Goal: Information Seeking & Learning: Learn about a topic

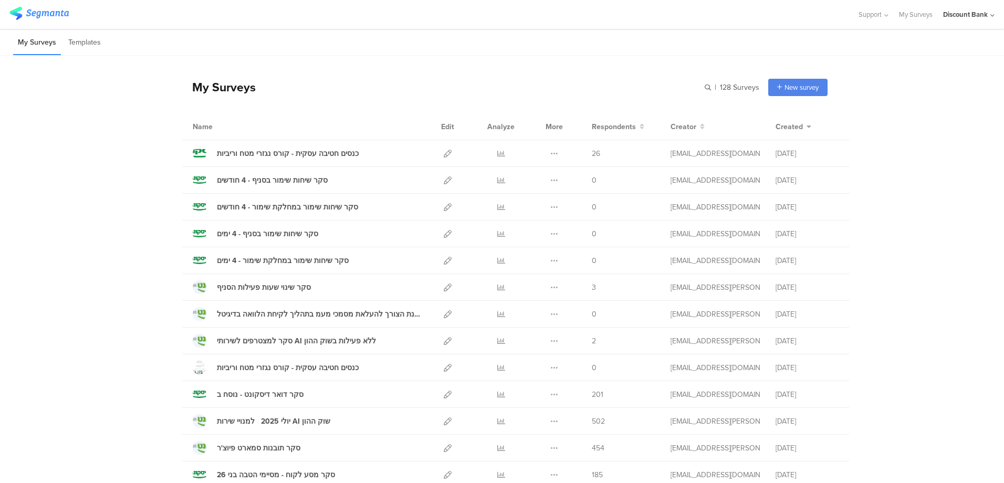
scroll to position [53, 0]
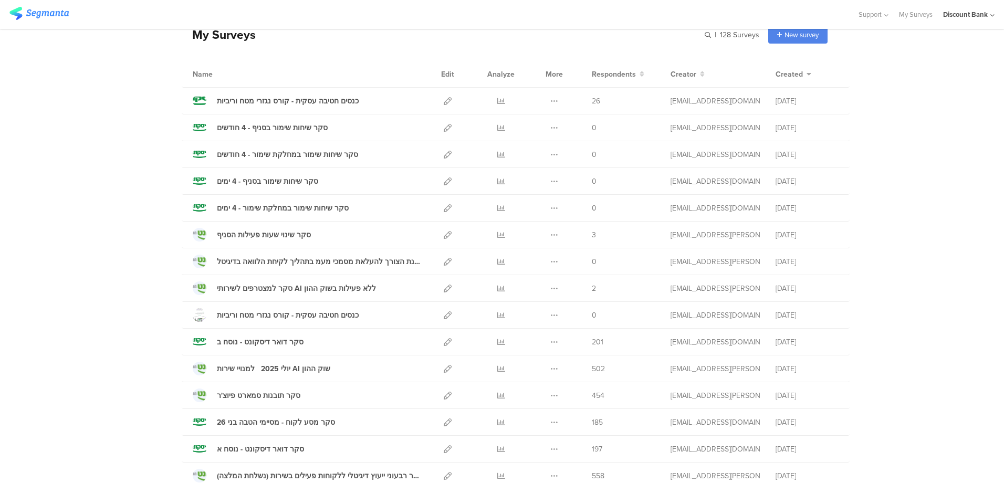
click at [500, 419] on icon at bounding box center [501, 423] width 8 height 8
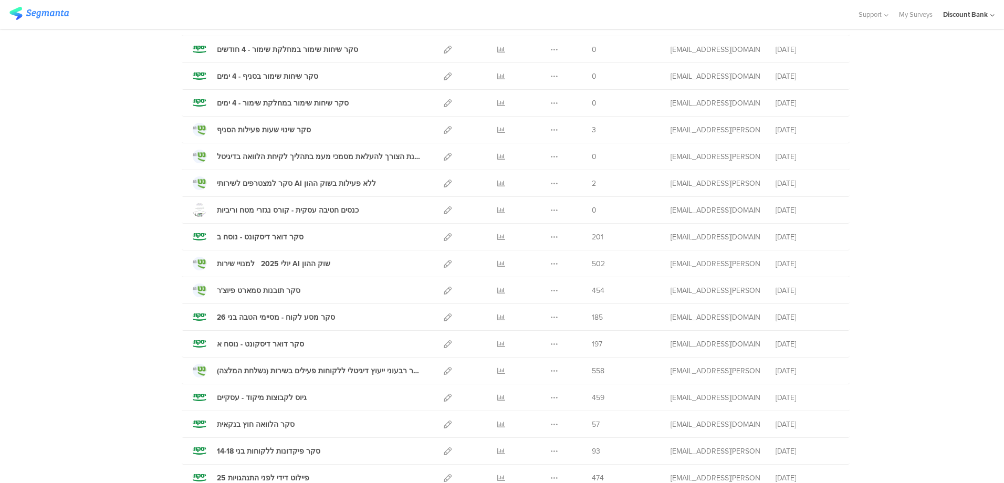
scroll to position [210, 0]
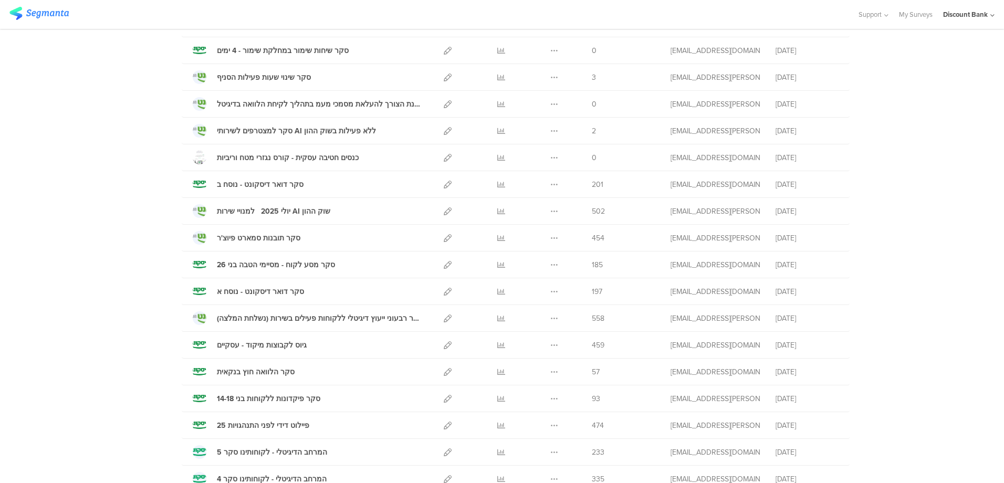
click at [500, 294] on div at bounding box center [501, 291] width 32 height 26
click at [497, 294] on icon at bounding box center [501, 292] width 8 height 8
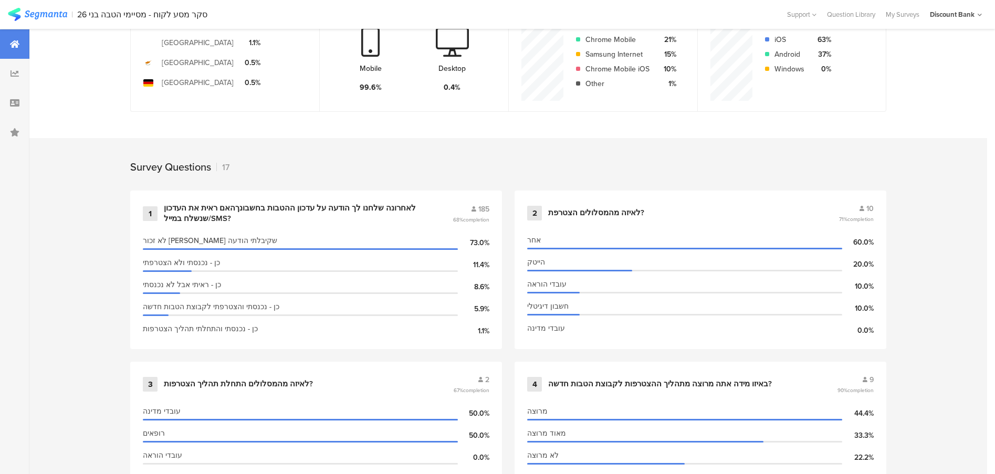
scroll to position [315, 0]
click at [341, 221] on div "לאחרונה שלחנו לך הודעה על עדכון ההטבות בחשבונךהאם ראית את העדכון שנשלח במייל/SM…" at bounding box center [296, 214] width 264 height 20
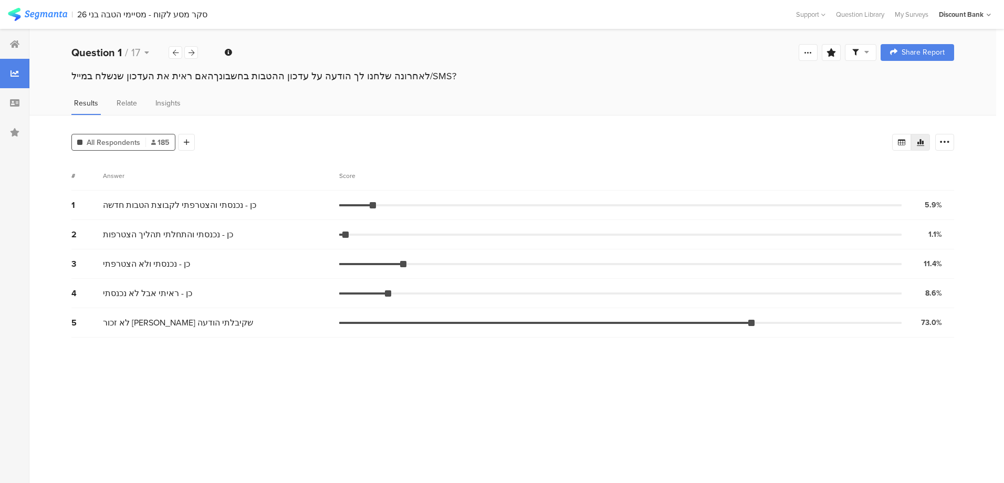
click at [182, 140] on div at bounding box center [186, 142] width 17 height 17
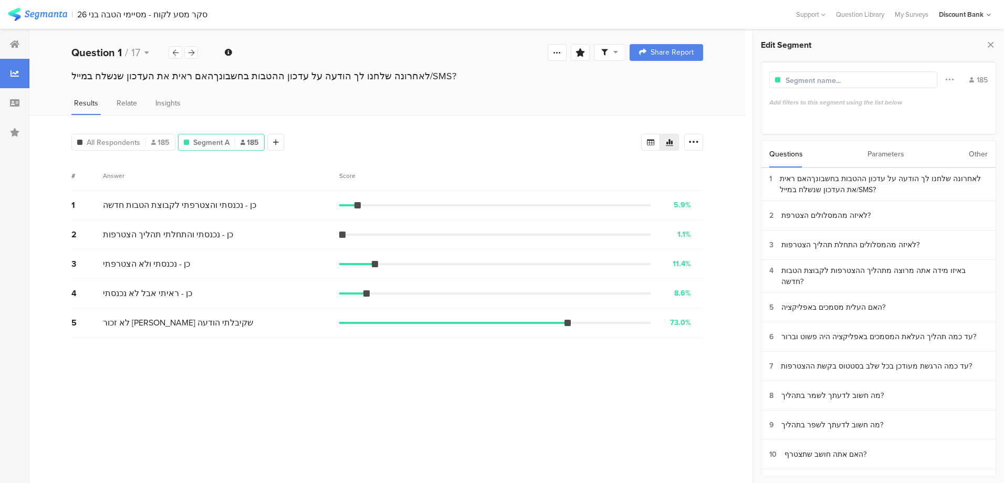
click at [978, 154] on div "Other" at bounding box center [978, 154] width 19 height 27
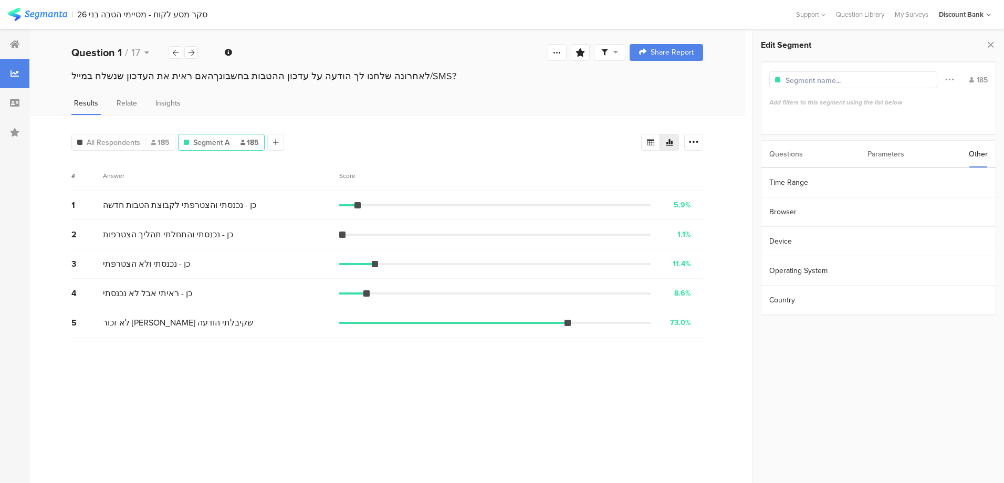
click at [835, 182] on section "Time Range" at bounding box center [878, 182] width 234 height 29
click at [893, 183] on icon at bounding box center [893, 181] width 13 height 17
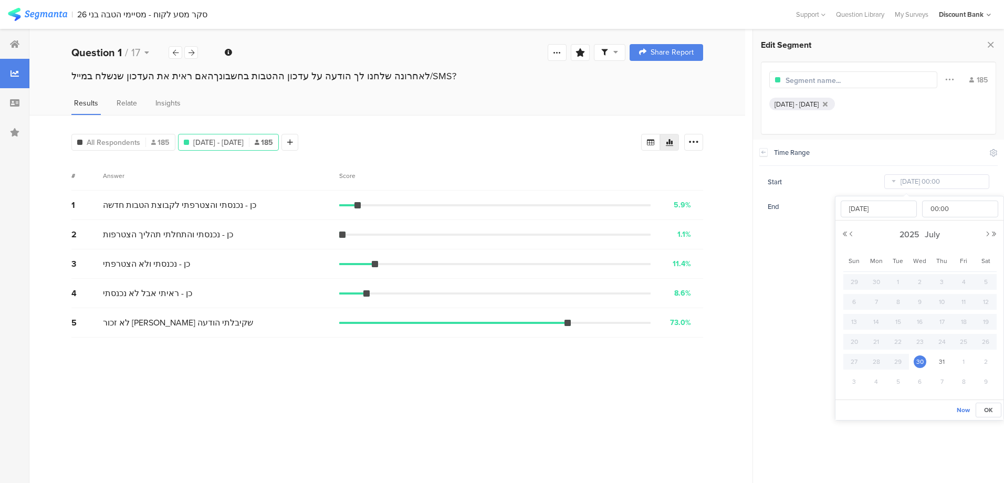
click at [988, 232] on button "Next Month" at bounding box center [988, 234] width 6 height 6
click at [860, 342] on span "17" at bounding box center [854, 342] width 13 height 13
type input "Aug 17 2025 00:00"
type input "Aug 17 2025"
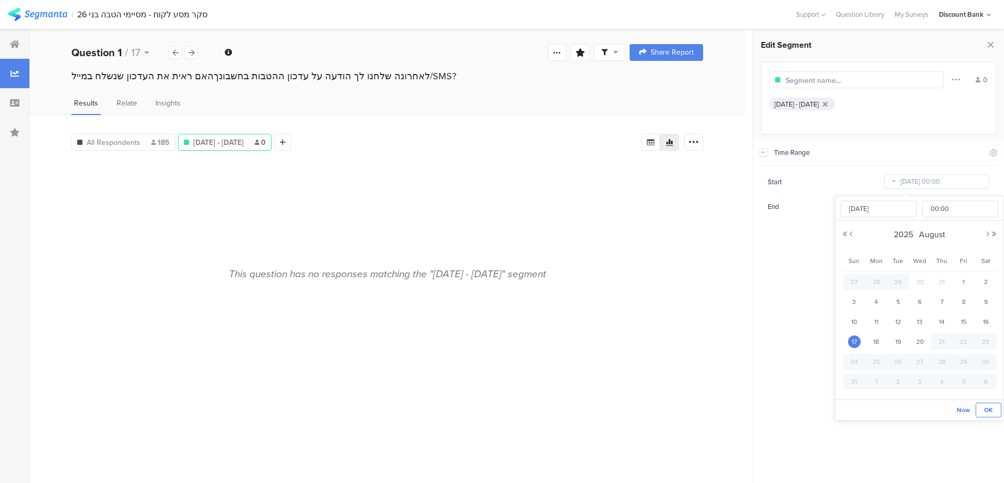
click at [983, 409] on button "OK" at bounding box center [989, 410] width 26 height 15
click at [906, 204] on input "Aug 20 2025 23:59" at bounding box center [936, 206] width 105 height 15
click at [963, 429] on button "Now" at bounding box center [963, 434] width 14 height 15
click at [963, 438] on span "Now" at bounding box center [963, 434] width 13 height 9
click at [983, 435] on button "OK" at bounding box center [989, 434] width 26 height 15
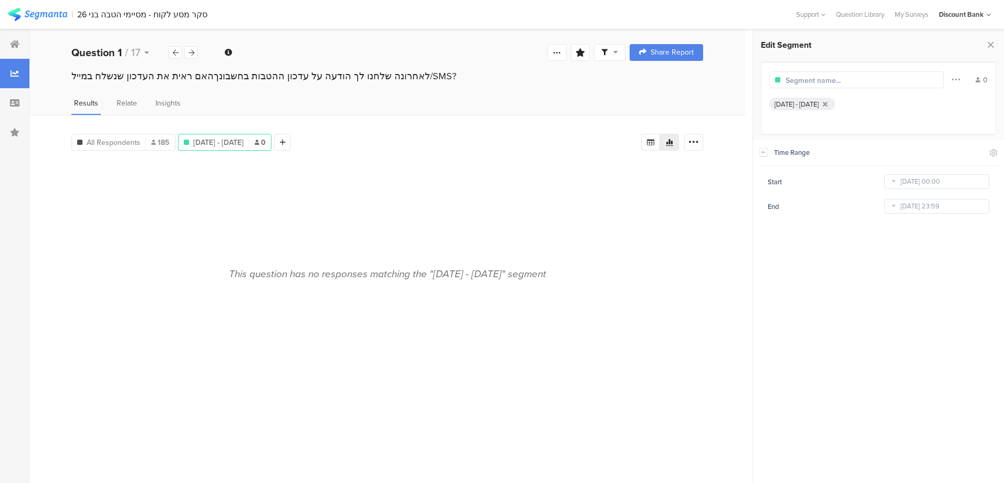
click at [135, 141] on span "All Respondents" at bounding box center [114, 142] width 54 height 11
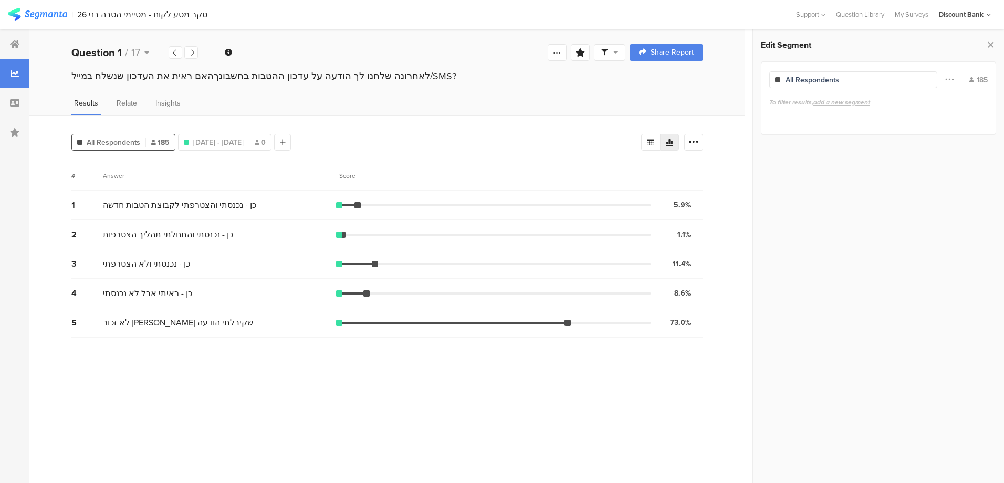
click at [173, 51] on icon at bounding box center [176, 52] width 6 height 7
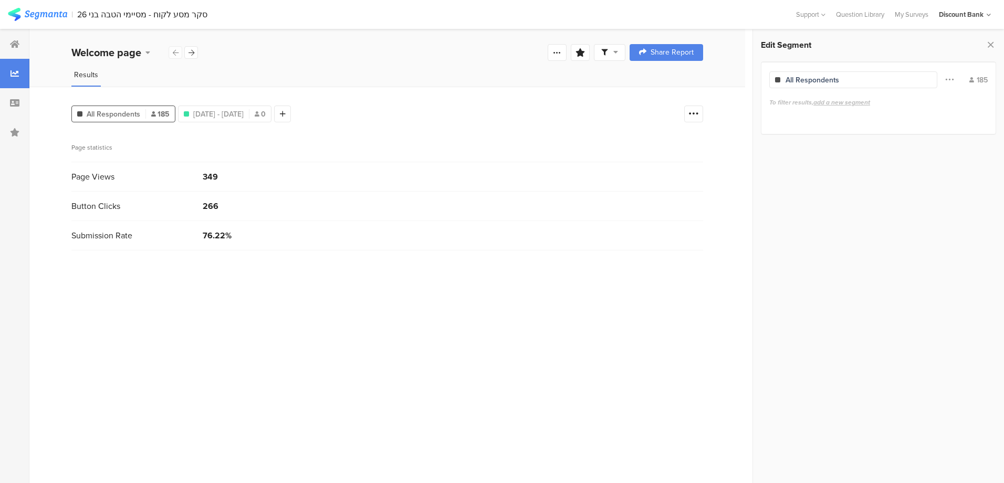
click at [173, 51] on div "Welcome page" at bounding box center [134, 53] width 127 height 16
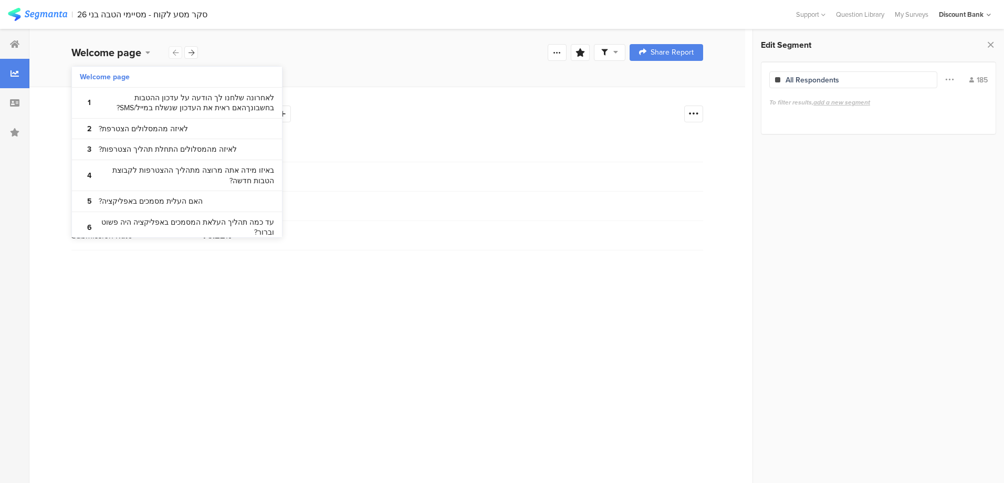
click at [173, 51] on div "Welcome page" at bounding box center [134, 53] width 127 height 16
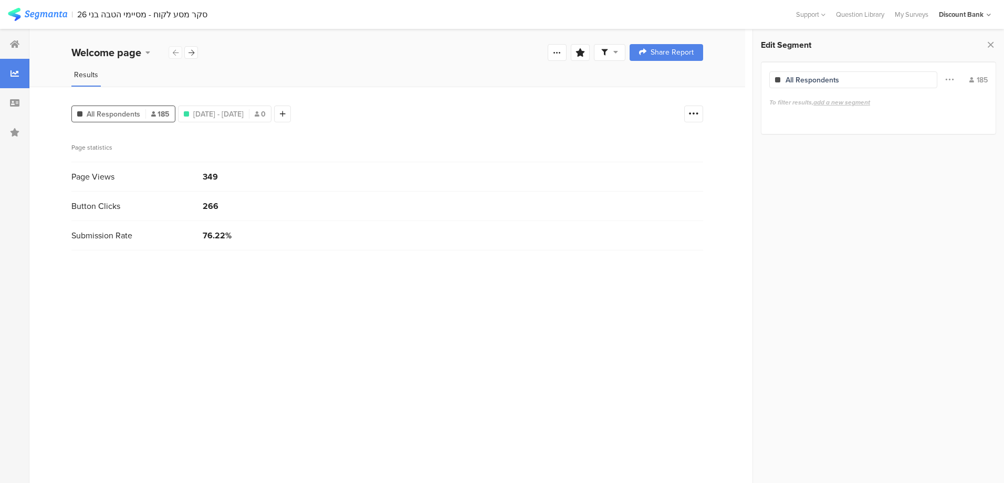
click at [110, 23] on section "| סקר מסע לקוח - מסיימי הטבה בני 26 Help Center Live Chat Support Question Libr…" at bounding box center [502, 14] width 1004 height 29
click at [15, 53] on div at bounding box center [14, 43] width 29 height 29
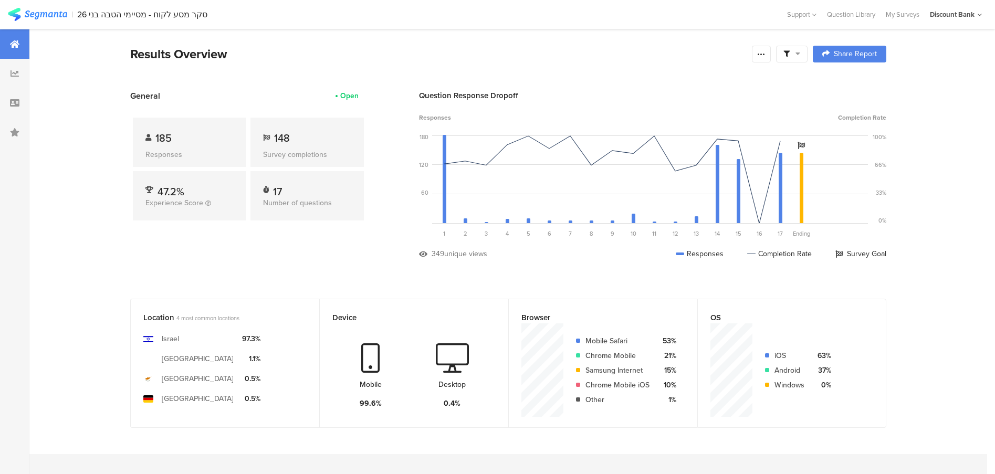
click at [63, 13] on img at bounding box center [37, 14] width 59 height 13
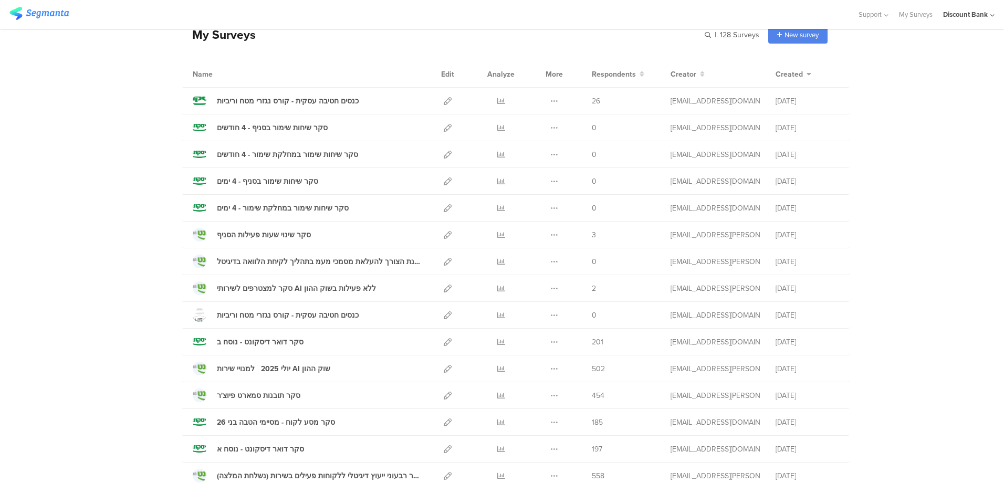
scroll to position [105, 0]
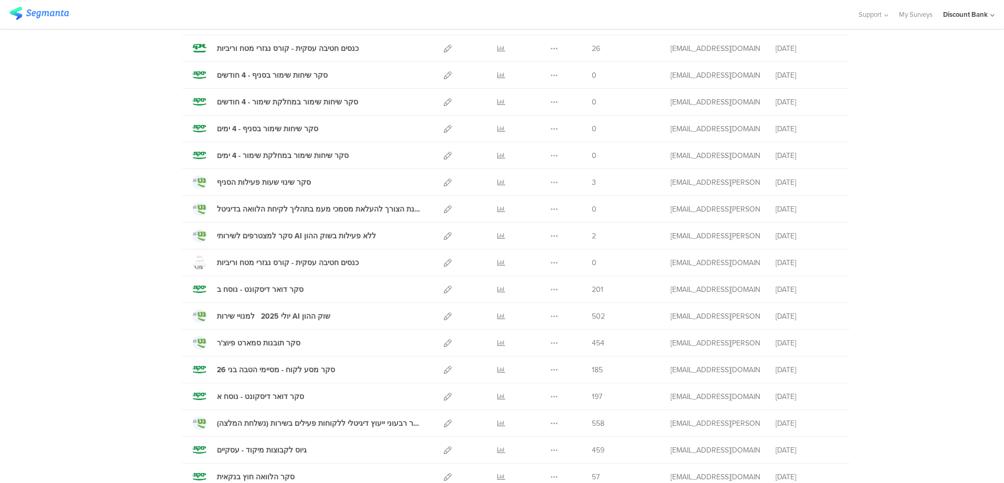
click at [500, 292] on div at bounding box center [501, 289] width 32 height 26
click at [497, 290] on icon at bounding box center [501, 290] width 8 height 8
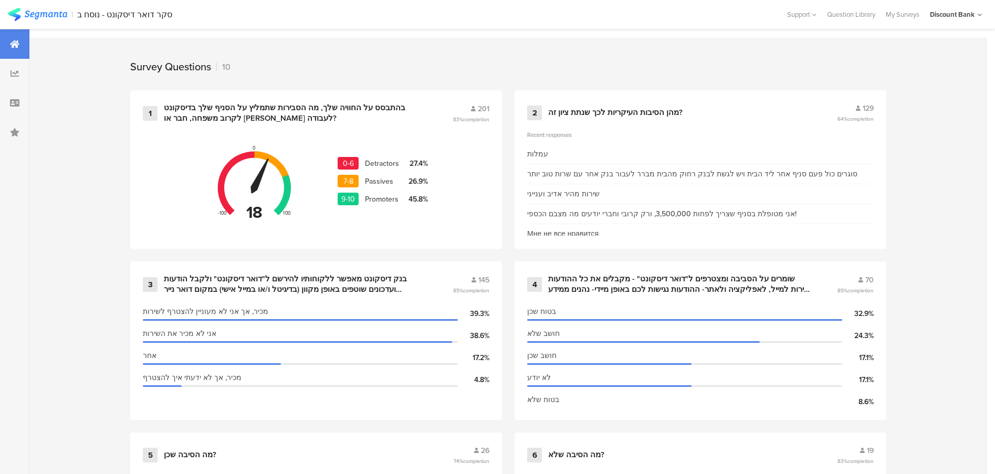
scroll to position [468, 0]
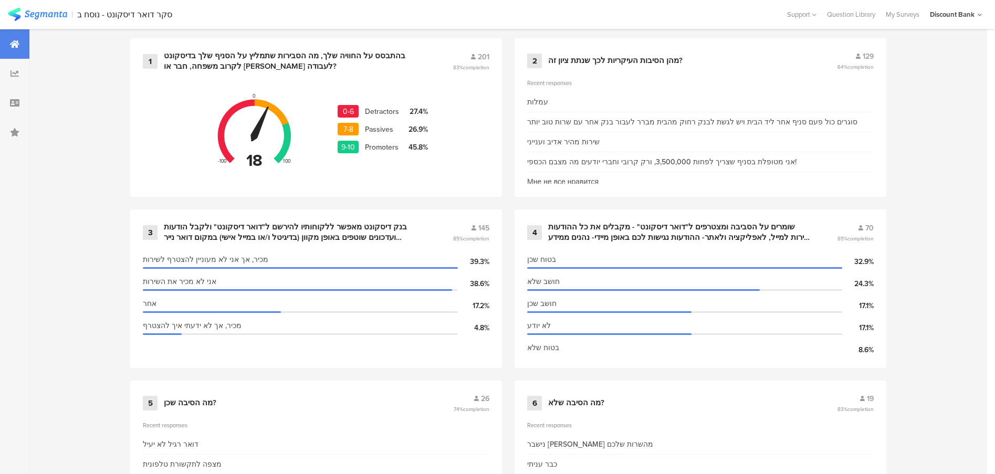
click at [592, 156] on div "אני מטופלת בסניף שצריך לפחות 3,500,000, ורק קרובי וחברי יודעים מה מצבם הכספי!" at bounding box center [661, 161] width 269 height 11
click at [594, 156] on div "אני מטופלת בסניף שצריך לפחות 3,500,000, ורק קרובי וחברי יודעים מה מצבם הכספי!" at bounding box center [661, 161] width 269 height 11
drag, startPoint x: 594, startPoint y: 156, endPoint x: 583, endPoint y: 159, distance: 11.3
click at [583, 159] on div "אני מטופלת בסניף שצריך לפחות 3,500,000, ורק קרובי וחברי יודעים מה מצבם הכספי!" at bounding box center [661, 161] width 269 height 11
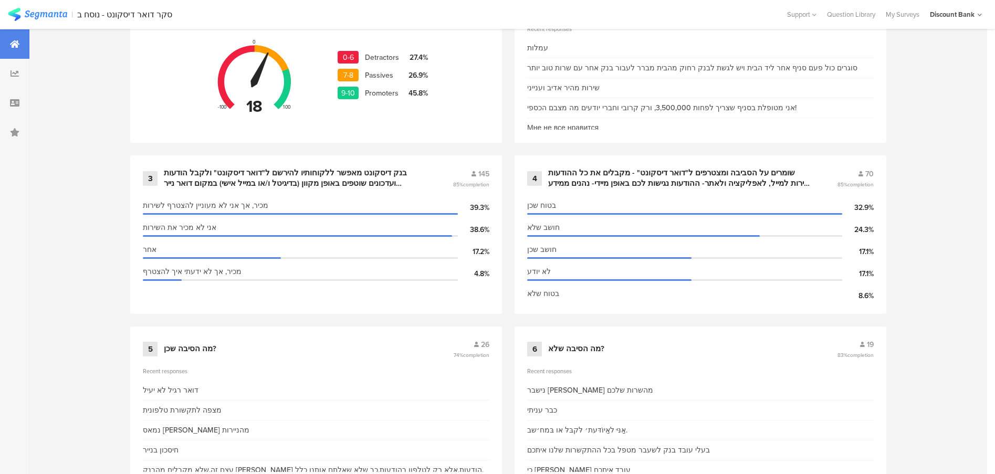
scroll to position [471, 0]
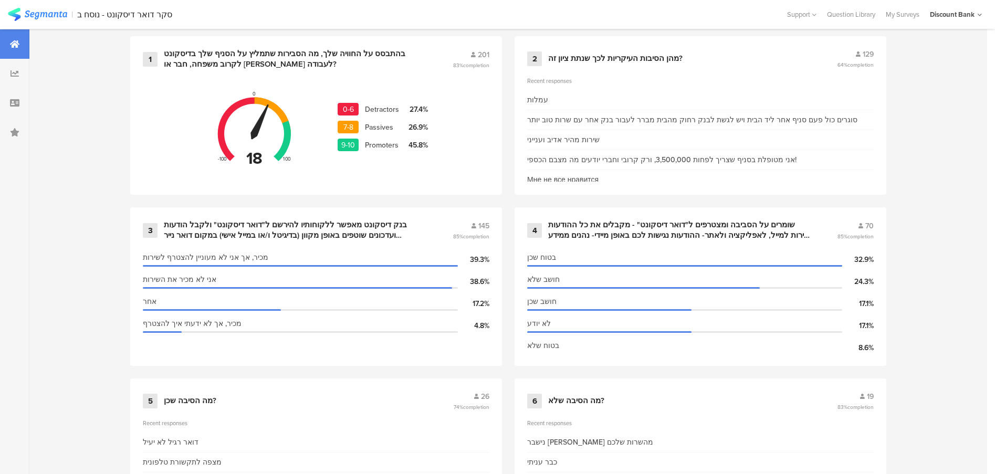
click at [581, 154] on div "אני מטופלת בסניף שצריך לפחות 3,500,000, ורק קרובי וחברי יודעים מה מצבם הכספי!" at bounding box center [661, 159] width 269 height 11
click at [551, 77] on div "Recent responses" at bounding box center [700, 81] width 347 height 8
click at [566, 55] on div "מהן הסיבות העיקריות לכך שנתת ציון זה?" at bounding box center [615, 59] width 134 height 11
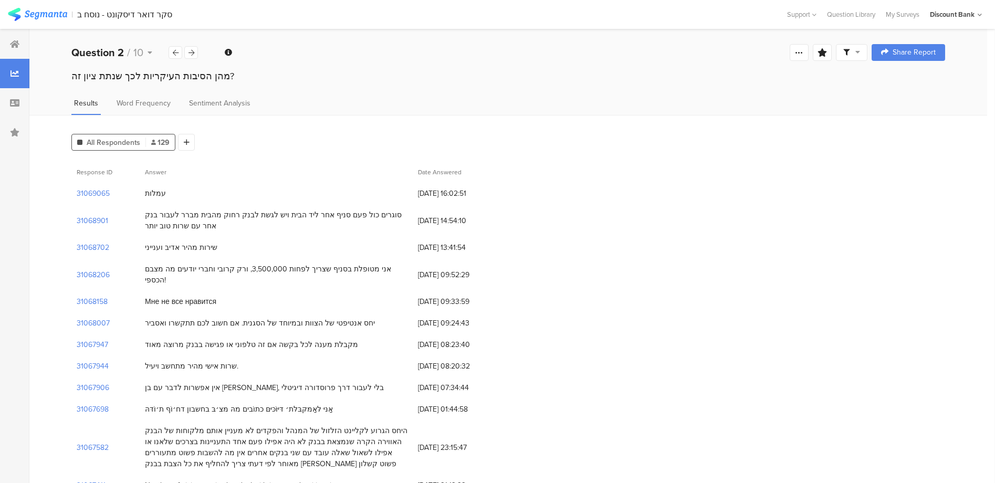
drag, startPoint x: 378, startPoint y: 414, endPoint x: 135, endPoint y: 378, distance: 245.4
drag, startPoint x: 135, startPoint y: 378, endPoint x: 164, endPoint y: 414, distance: 47.1
click at [156, 425] on div "היחס הגרוע לקליינט הזלזול של המנהל והפקדים לא מעניין אותם מלקוחות של הבנק האווי…" at bounding box center [276, 447] width 263 height 44
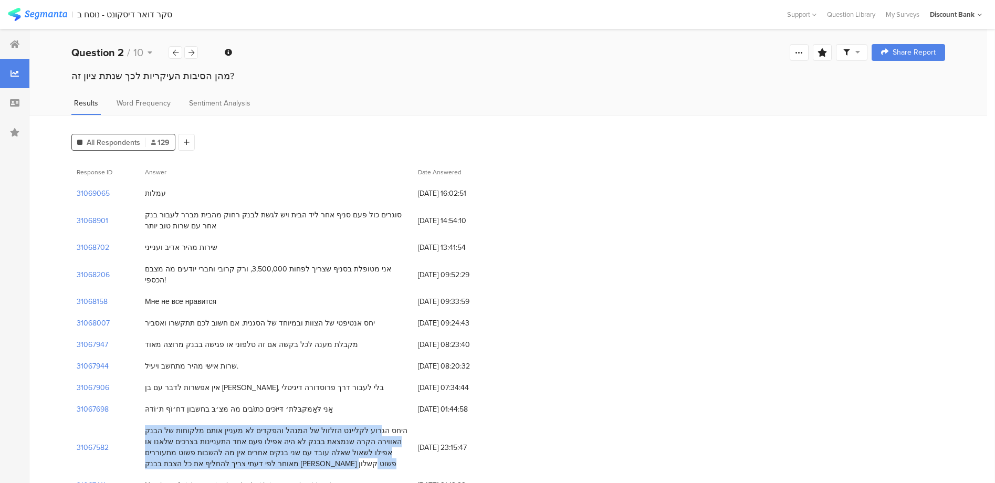
drag, startPoint x: 388, startPoint y: 413, endPoint x: 153, endPoint y: 453, distance: 238.5
click at [153, 453] on div "היחס הגרוע לקליינט הזלזול של המנהל והפקדים לא מעניין אותם מלקוחות של הבנק האווי…" at bounding box center [276, 447] width 273 height 55
drag, startPoint x: 153, startPoint y: 453, endPoint x: 268, endPoint y: 427, distance: 118.4
click at [268, 427] on div "היחס הגרוע לקליינט הזלזול של המנהל והפקדים לא מעניין אותם מלקוחות של הבנק האווי…" at bounding box center [276, 447] width 263 height 44
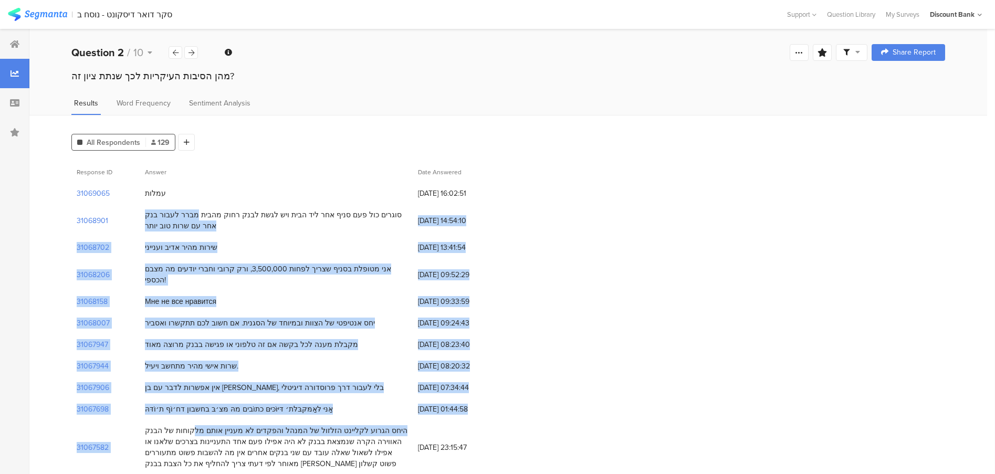
drag, startPoint x: 228, startPoint y: 210, endPoint x: 229, endPoint y: 409, distance: 199.6
drag, startPoint x: 229, startPoint y: 409, endPoint x: 342, endPoint y: 432, distance: 115.1
click at [342, 432] on div "היחס הגרוע לקליינט הזלזול של המנהל והפקדים לא מעניין אותם מלקוחות של הבנק האווי…" at bounding box center [276, 447] width 263 height 44
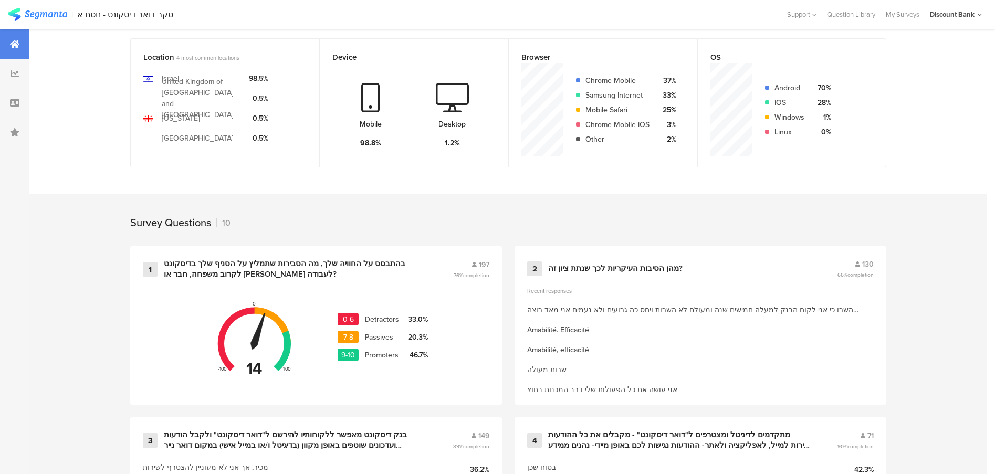
scroll to position [312, 0]
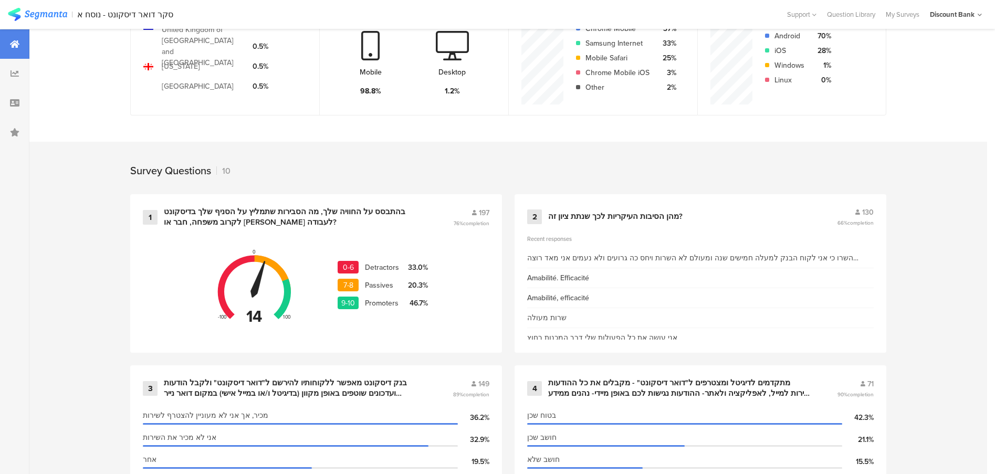
click at [626, 254] on div "השרו כי אני לקוח הבנק למעלה חמישים שנה ומעולם לא השרות ויחס כה גרועים ולא נעמים…" at bounding box center [700, 258] width 347 height 11
click at [632, 253] on div "השרו כי אני לקוח הבנק למעלה חמישים שנה ומעולם לא השרות ויחס כה גרועים ולא נעמים…" at bounding box center [700, 258] width 347 height 11
drag, startPoint x: 632, startPoint y: 253, endPoint x: 569, endPoint y: 215, distance: 73.0
click at [569, 219] on div "2 מהן הסיבות העיקריות לכך שנתת ציון זה? 130 66% completion" at bounding box center [700, 217] width 347 height 20
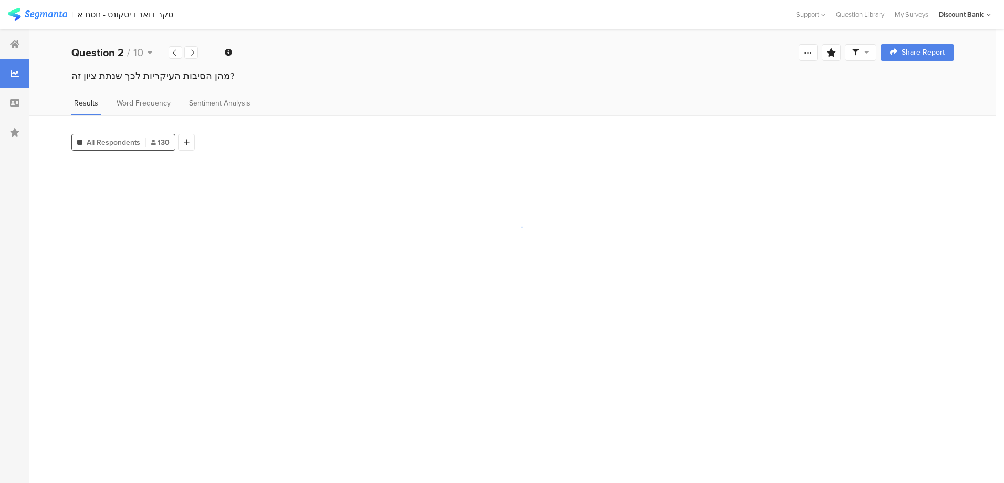
click at [570, 212] on div at bounding box center [512, 226] width 883 height 131
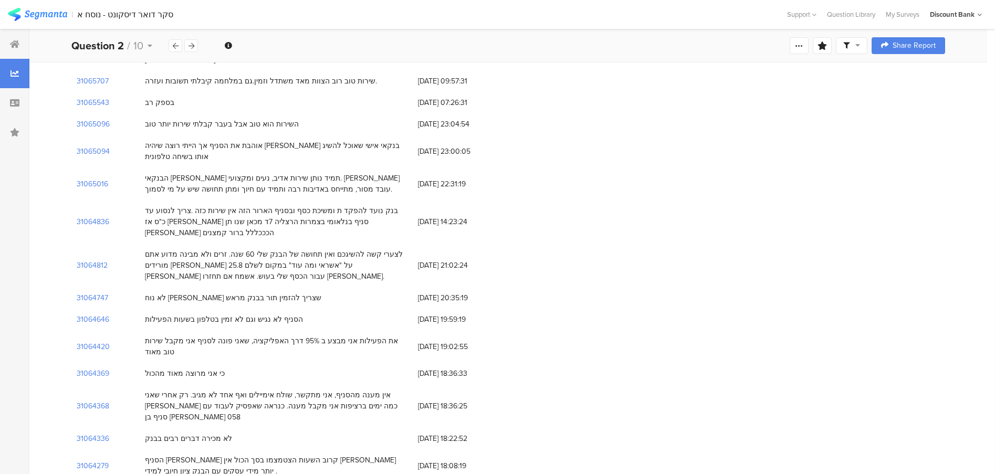
scroll to position [263, 0]
